Goal: Task Accomplishment & Management: Use online tool/utility

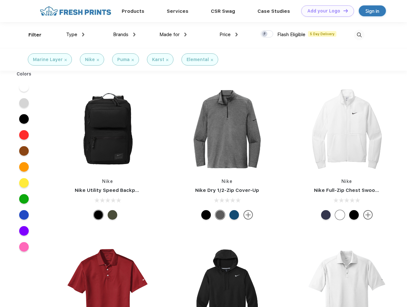
click at [325, 11] on link "Add your Logo Design Tool" at bounding box center [327, 10] width 53 height 11
click at [0, 0] on div "Design Tool" at bounding box center [0, 0] width 0 height 0
click at [343, 11] on link "Add your Logo Design Tool" at bounding box center [327, 10] width 53 height 11
click at [31, 35] on div "Filter" at bounding box center [34, 34] width 13 height 7
click at [75, 35] on span "Type" at bounding box center [71, 35] width 11 height 6
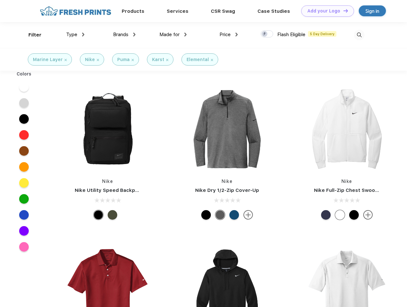
click at [124, 35] on span "Brands" at bounding box center [120, 35] width 15 height 6
click at [173, 35] on span "Made for" at bounding box center [169, 35] width 20 height 6
click at [229, 35] on span "Price" at bounding box center [224, 35] width 11 height 6
click at [267, 34] on div at bounding box center [267, 33] width 12 height 7
click at [265, 34] on input "checkbox" at bounding box center [263, 32] width 4 height 4
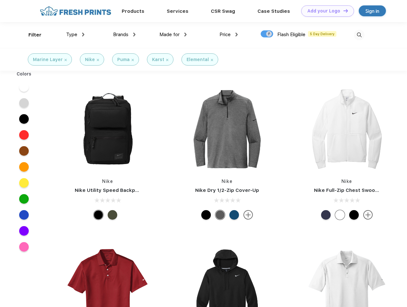
click at [359, 35] on img at bounding box center [359, 35] width 11 height 11
